Goal: Task Accomplishment & Management: Use online tool/utility

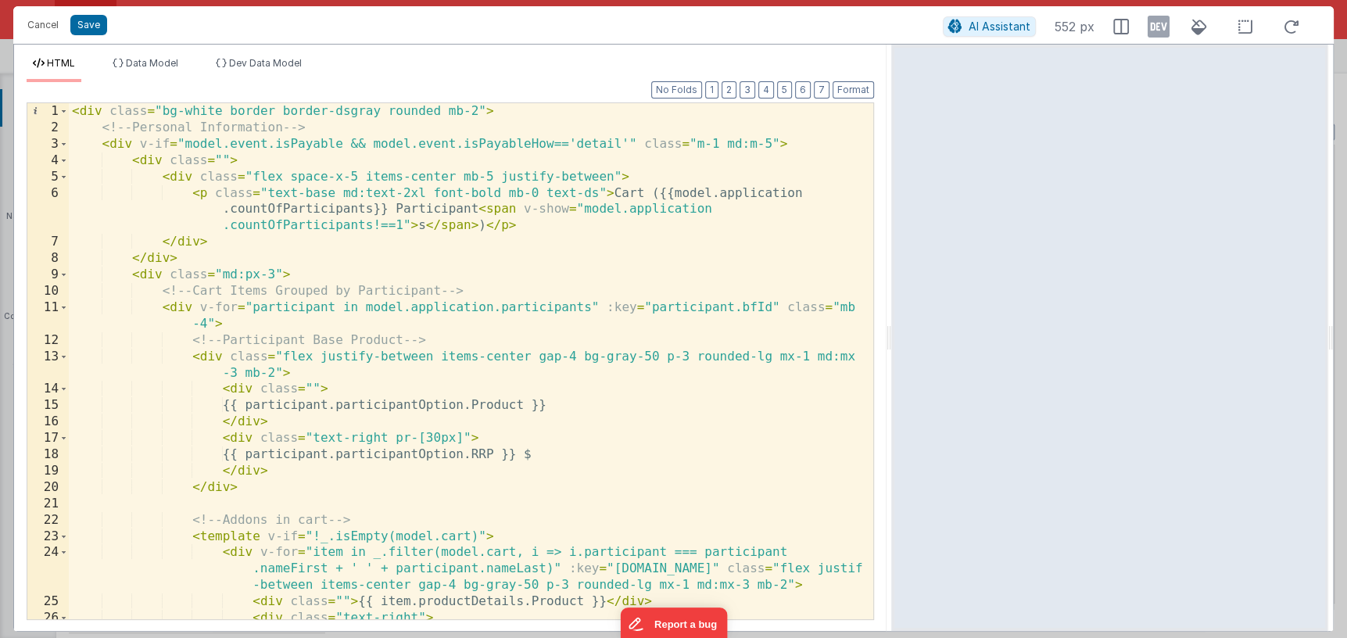
scroll to position [1139, 0]
click at [46, 27] on button "Cancel" at bounding box center [43, 25] width 47 height 22
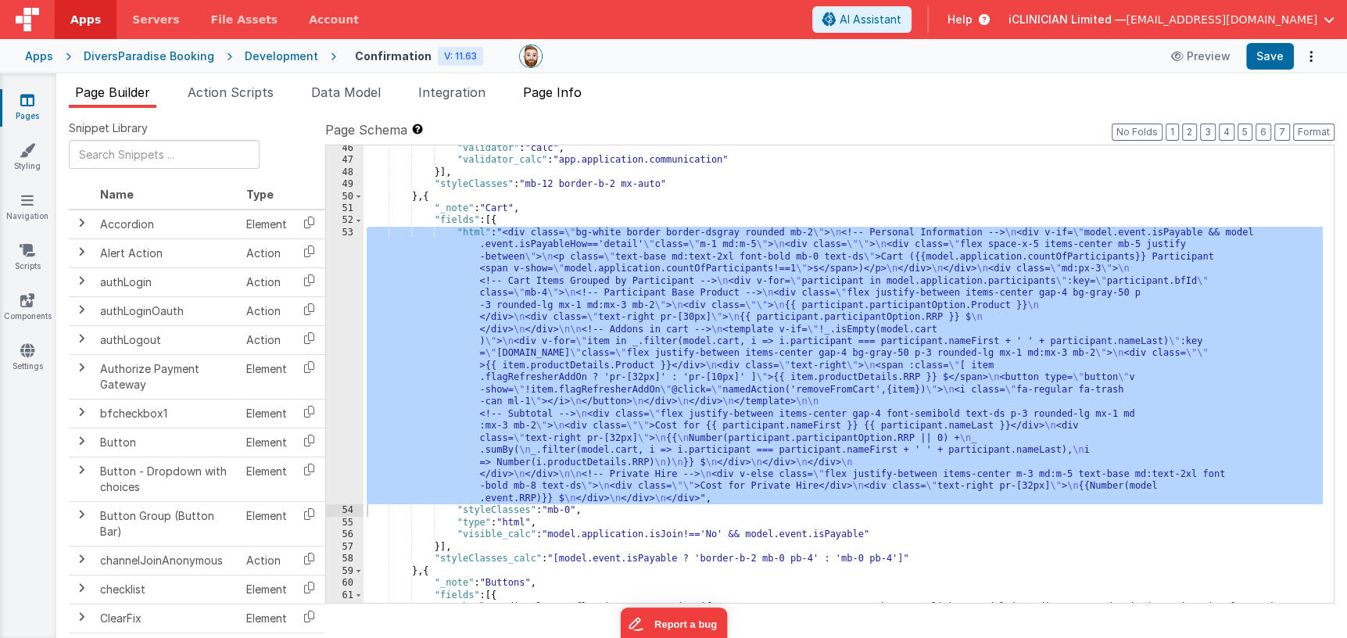
click at [536, 92] on span "Page Info" at bounding box center [552, 92] width 59 height 16
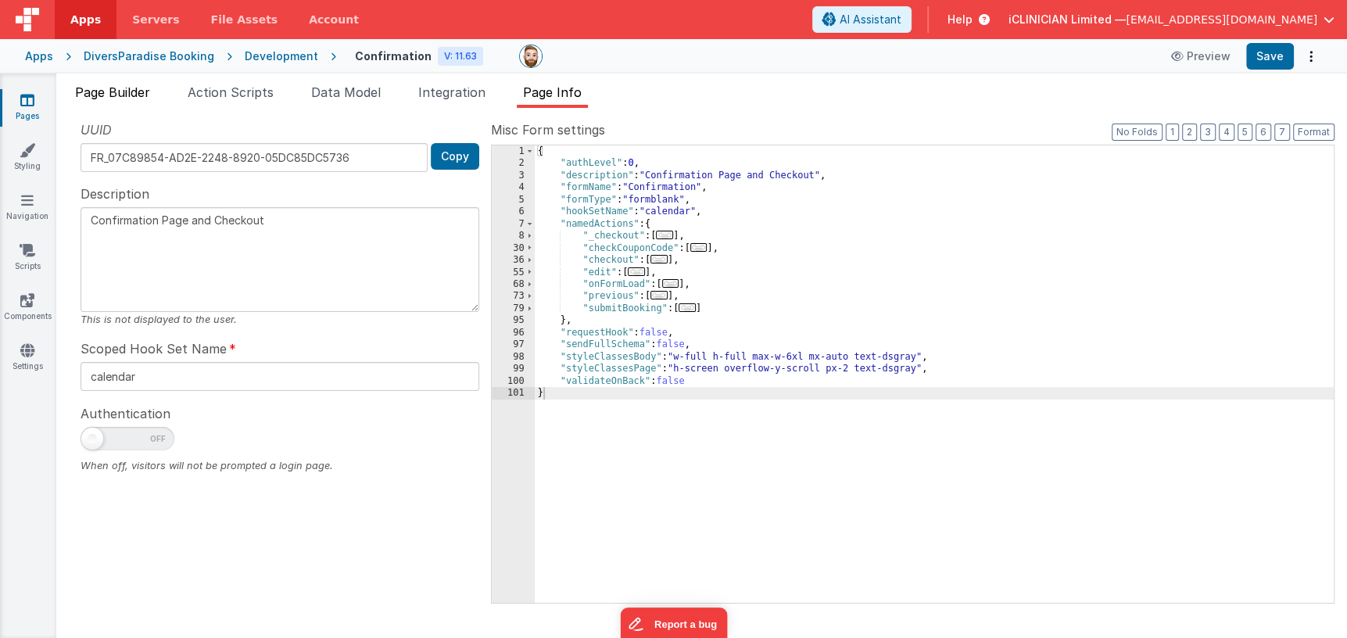
click at [143, 91] on span "Page Builder" at bounding box center [112, 92] width 75 height 16
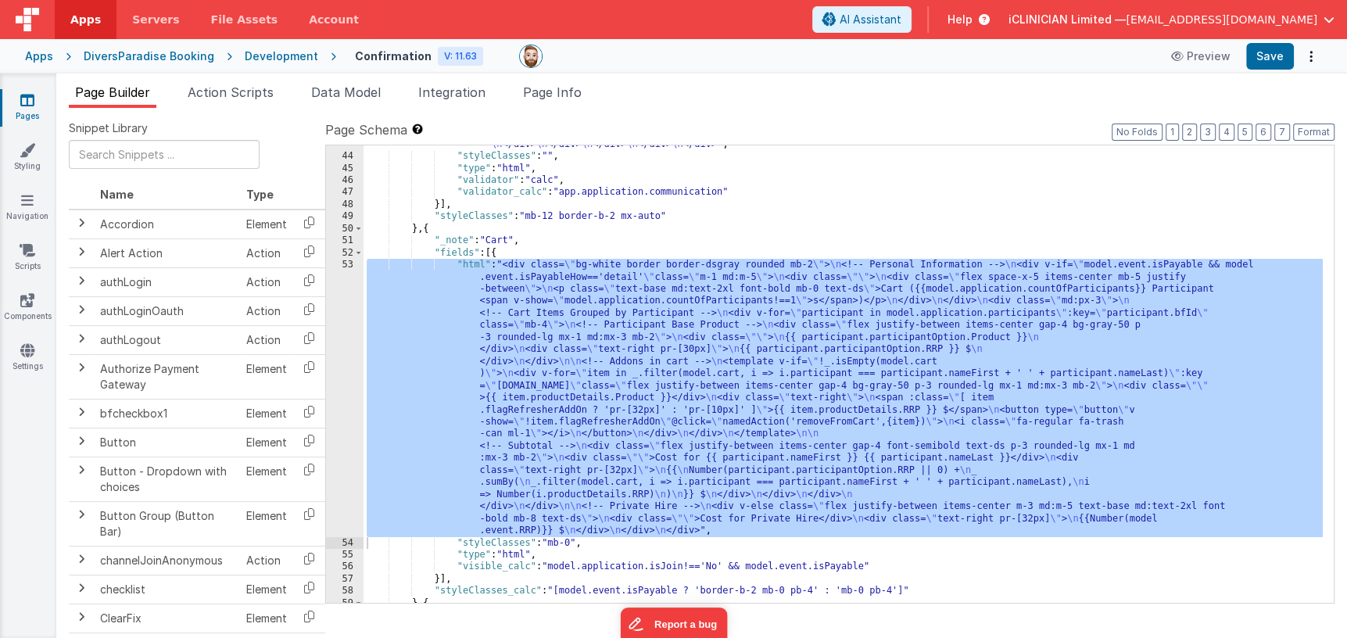
scroll to position [1180, 0]
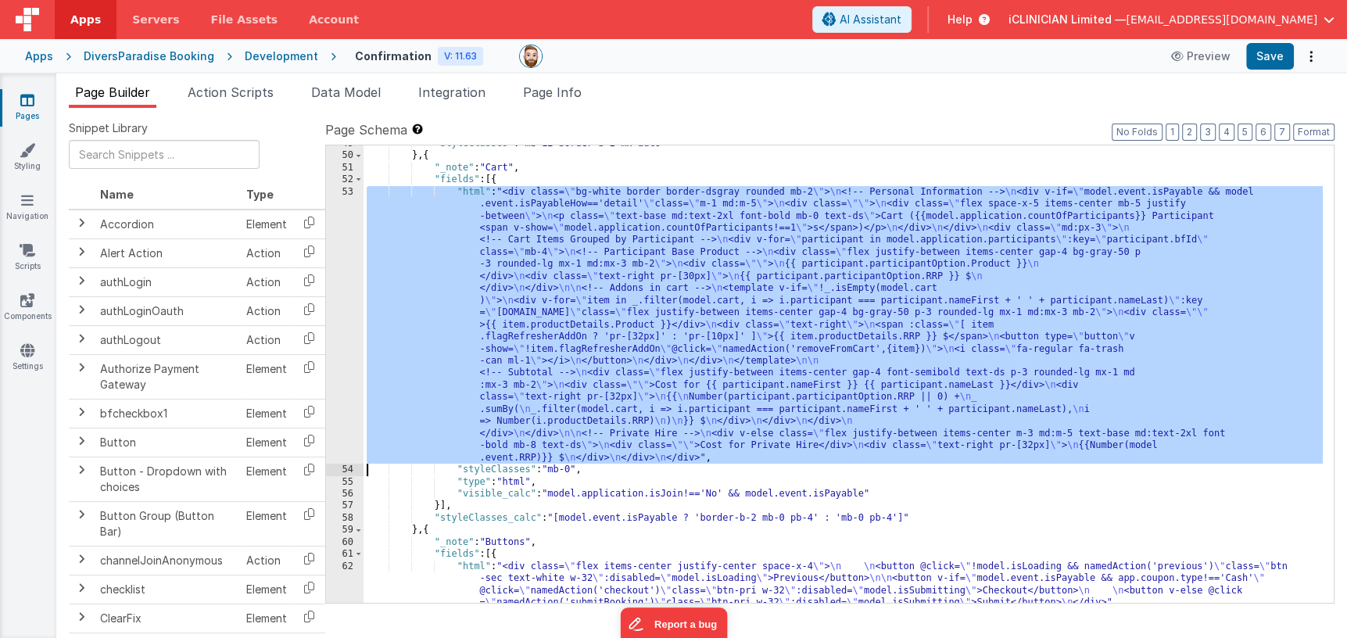
click at [330, 313] on div "53" at bounding box center [345, 325] width 38 height 278
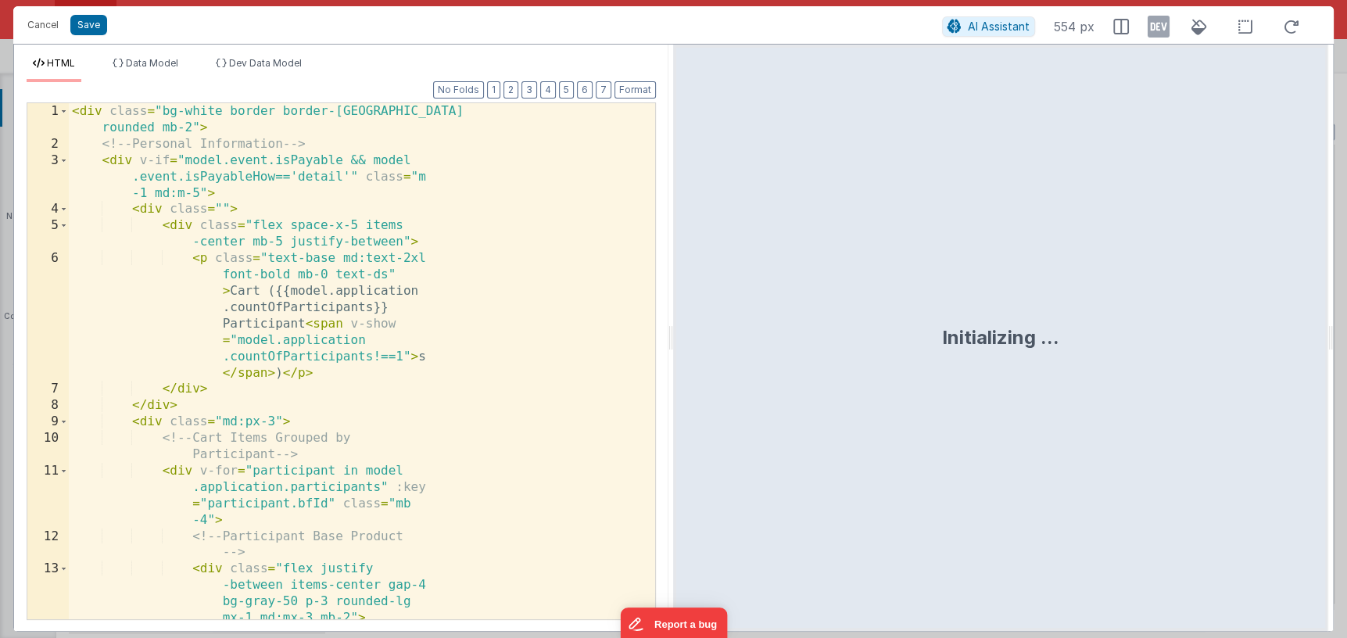
click at [341, 310] on div "< div class = "bg-white border border-dsgray rounded mb-2" > <!-- Personal Info…" at bounding box center [356, 385] width 575 height 565
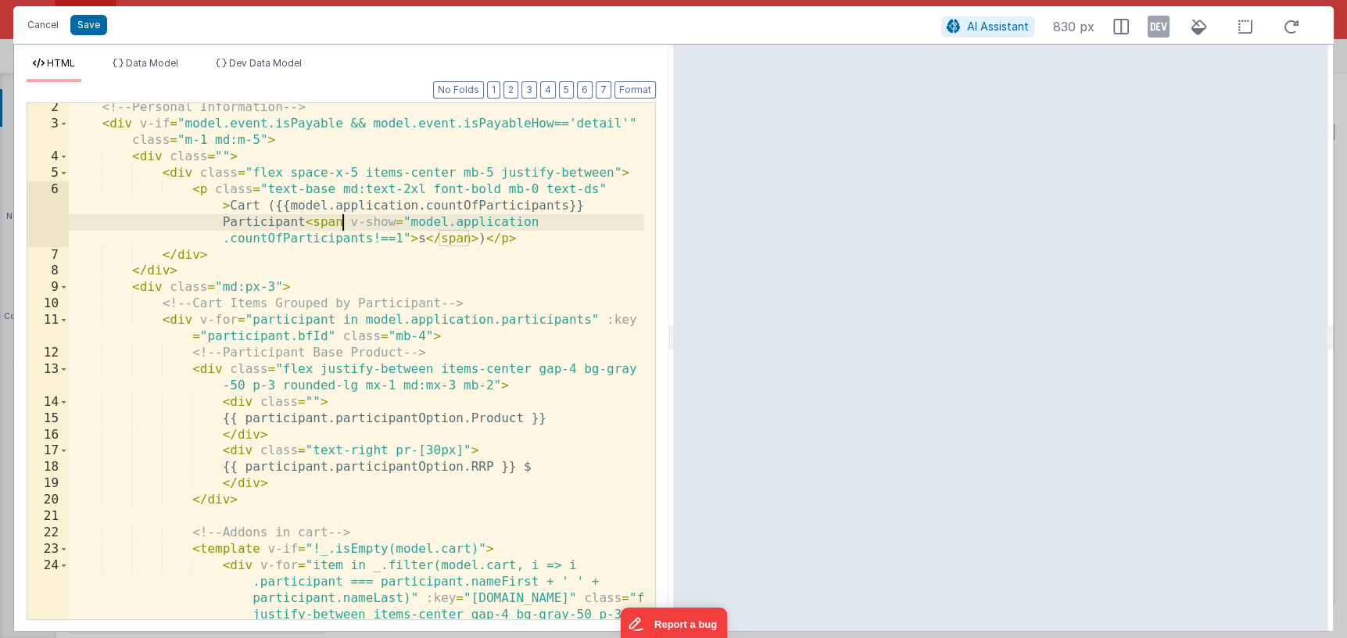
scroll to position [0, 0]
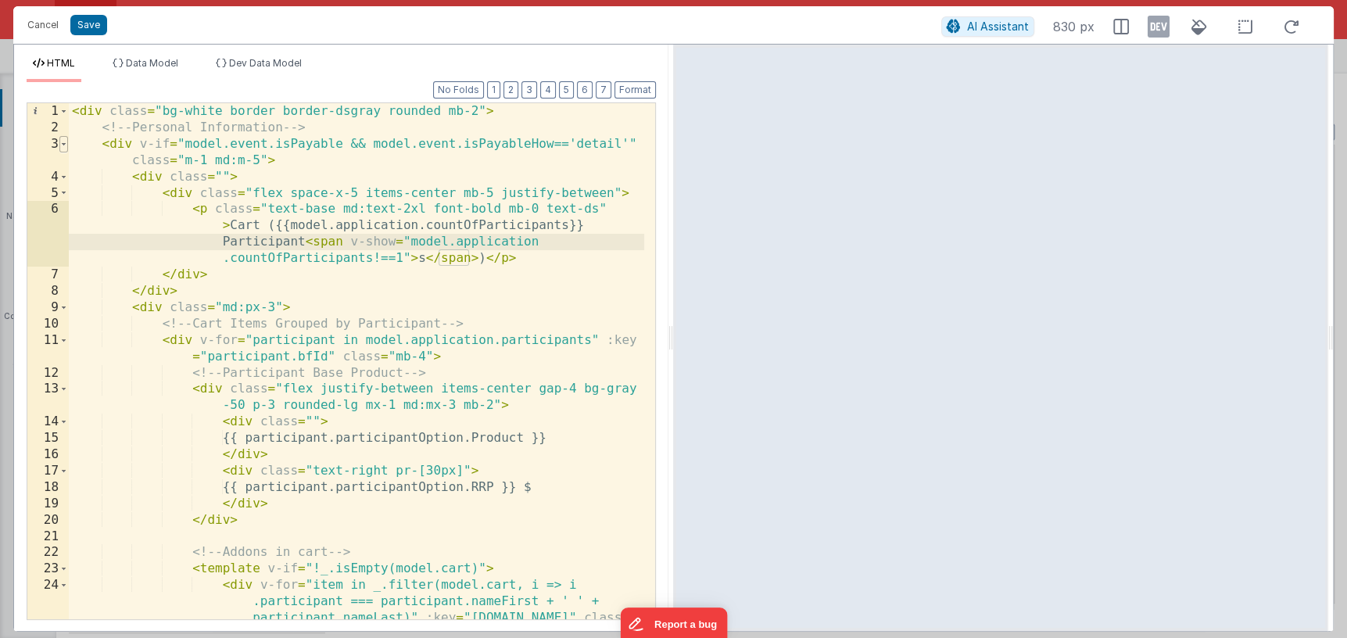
click at [66, 143] on span at bounding box center [63, 144] width 9 height 16
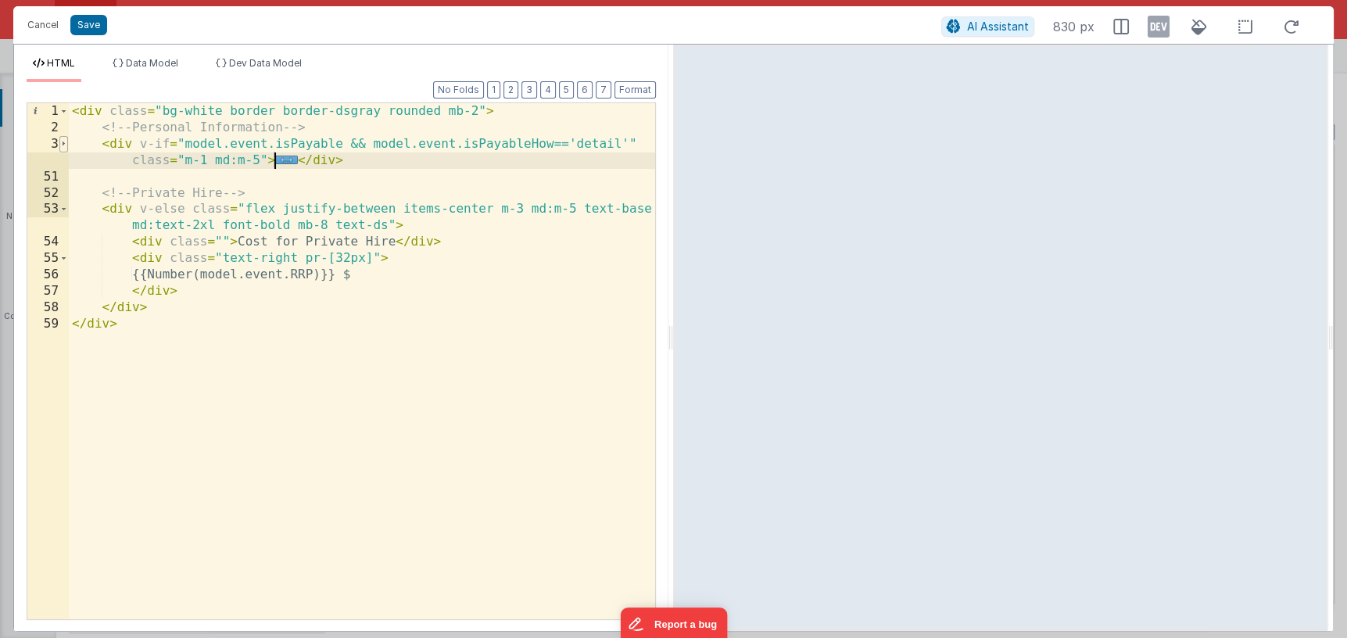
click at [66, 143] on span at bounding box center [63, 144] width 9 height 16
